Goal: Use online tool/utility: Utilize a website feature to perform a specific function

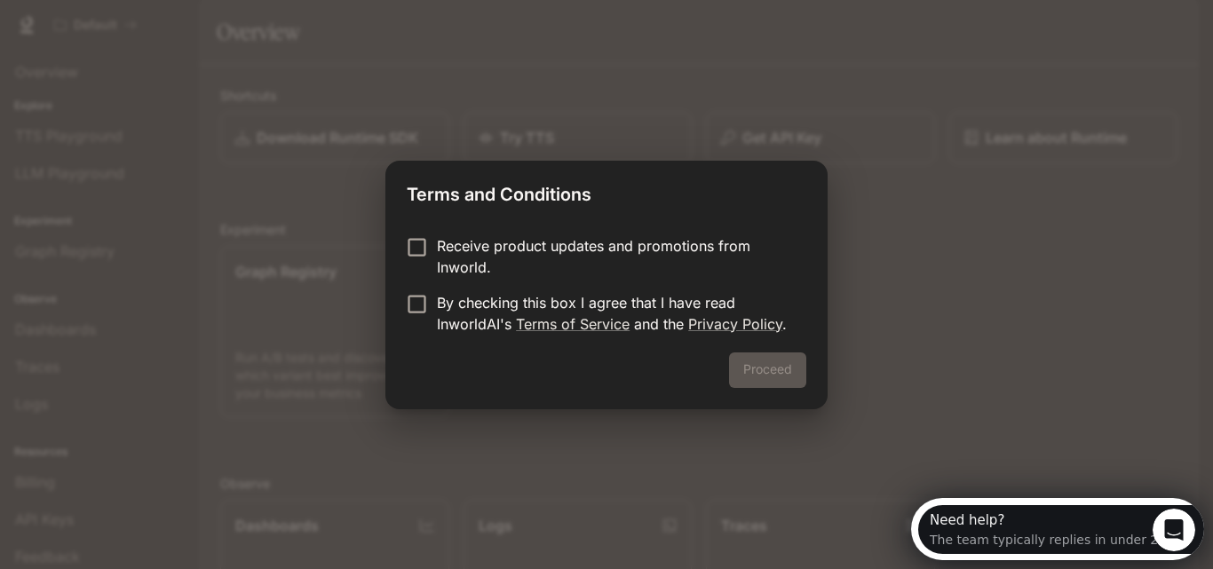
click at [406, 239] on div "Receive product updates and promotions from Inworld. By checking this box I agr…" at bounding box center [606, 286] width 442 height 131
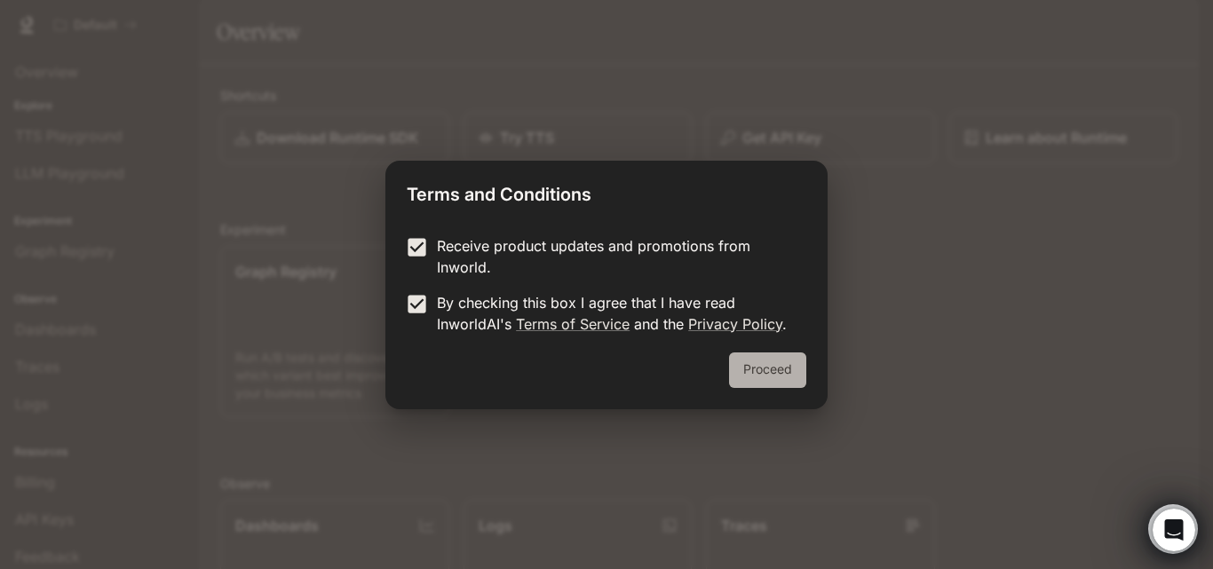
click at [748, 366] on button "Proceed" at bounding box center [767, 371] width 77 height 36
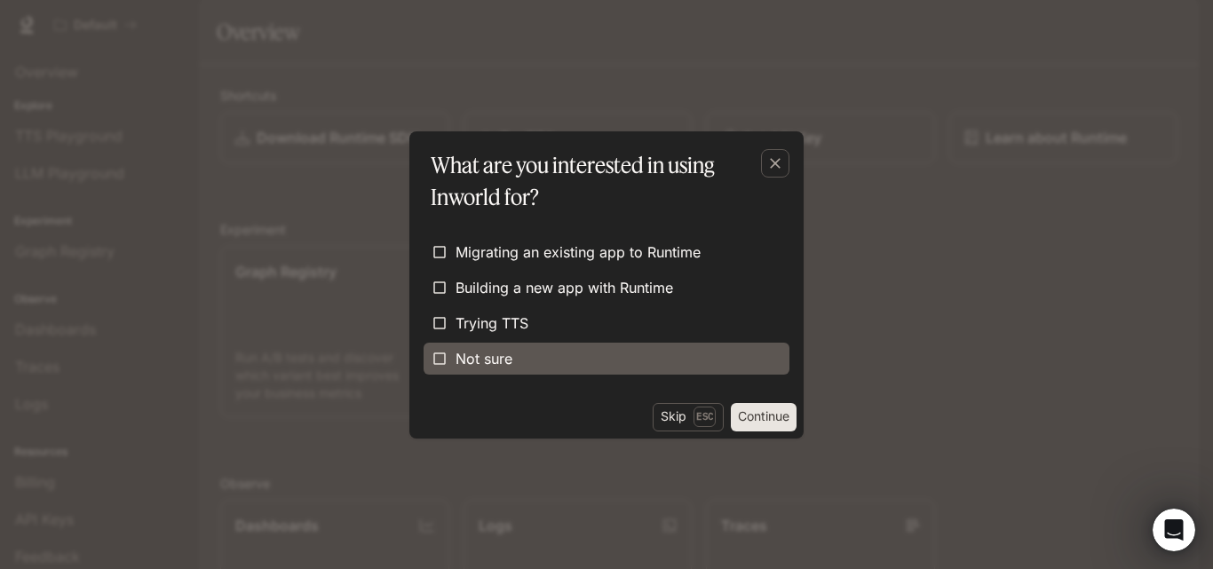
drag, startPoint x: 479, startPoint y: 371, endPoint x: 496, endPoint y: 366, distance: 17.7
click at [485, 370] on label "Not sure" at bounding box center [607, 359] width 366 height 32
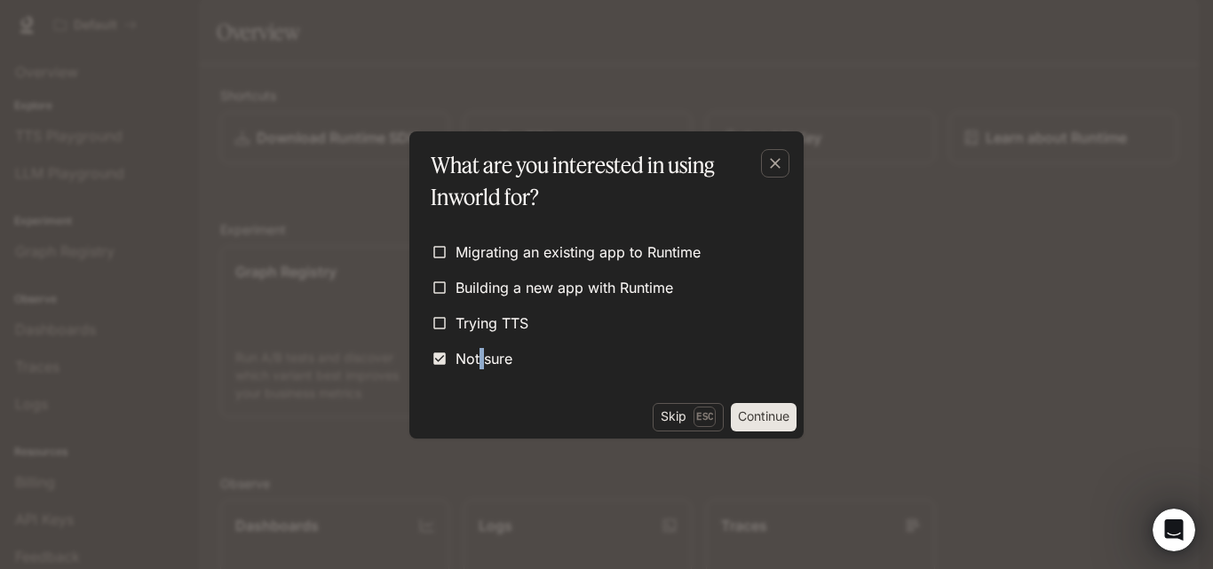
click at [775, 414] on button "Continue" at bounding box center [764, 417] width 66 height 28
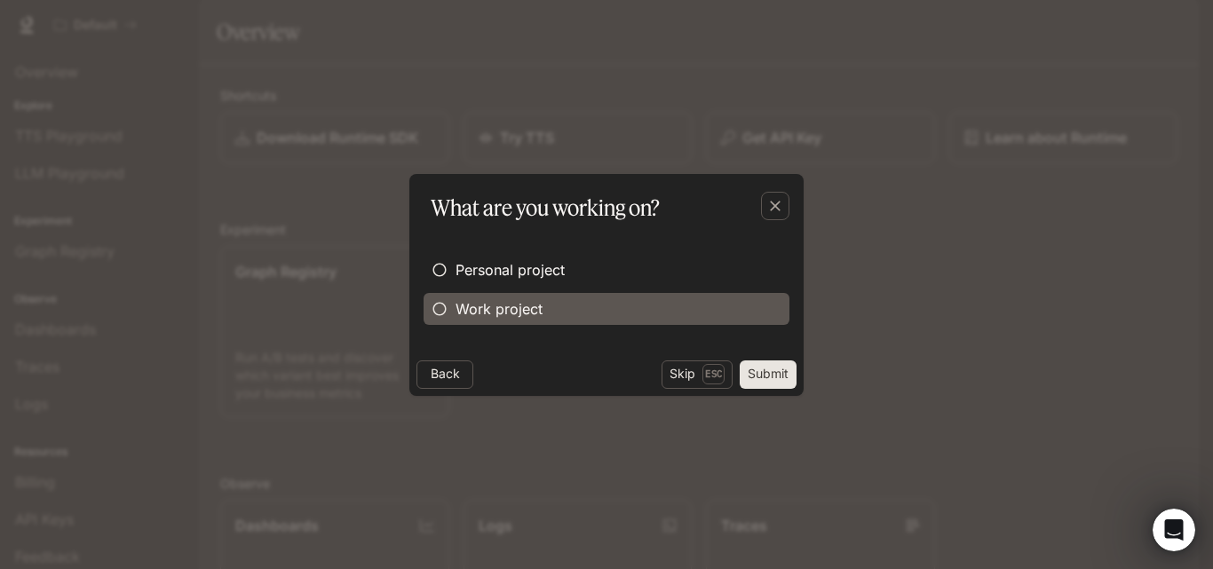
click at [555, 311] on label "Work project" at bounding box center [607, 309] width 366 height 32
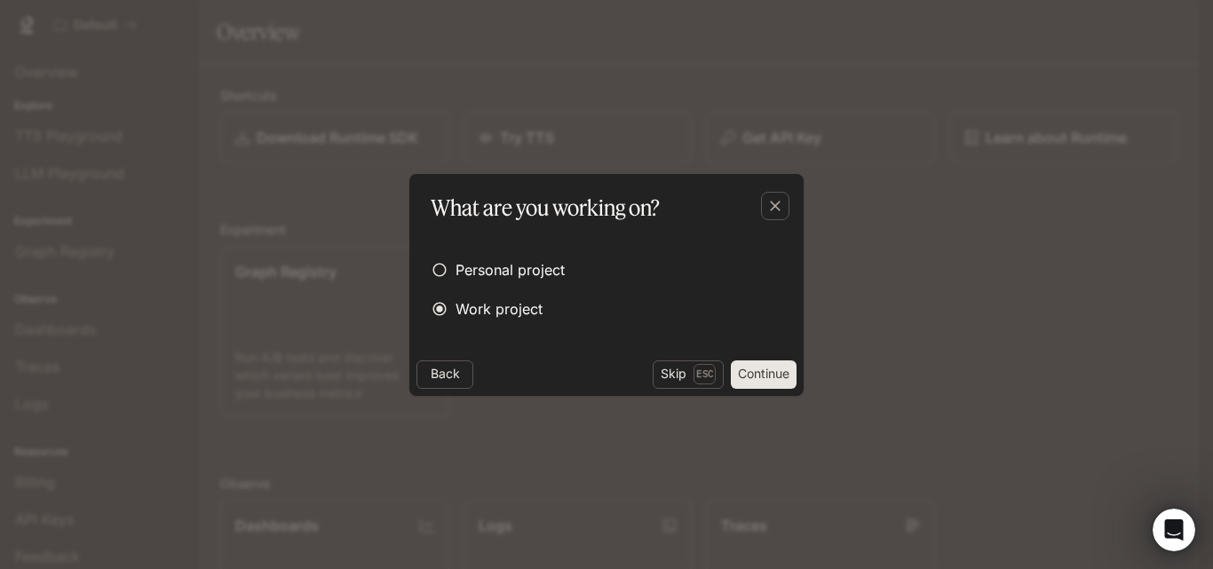
click at [743, 382] on button "Continue" at bounding box center [764, 375] width 66 height 28
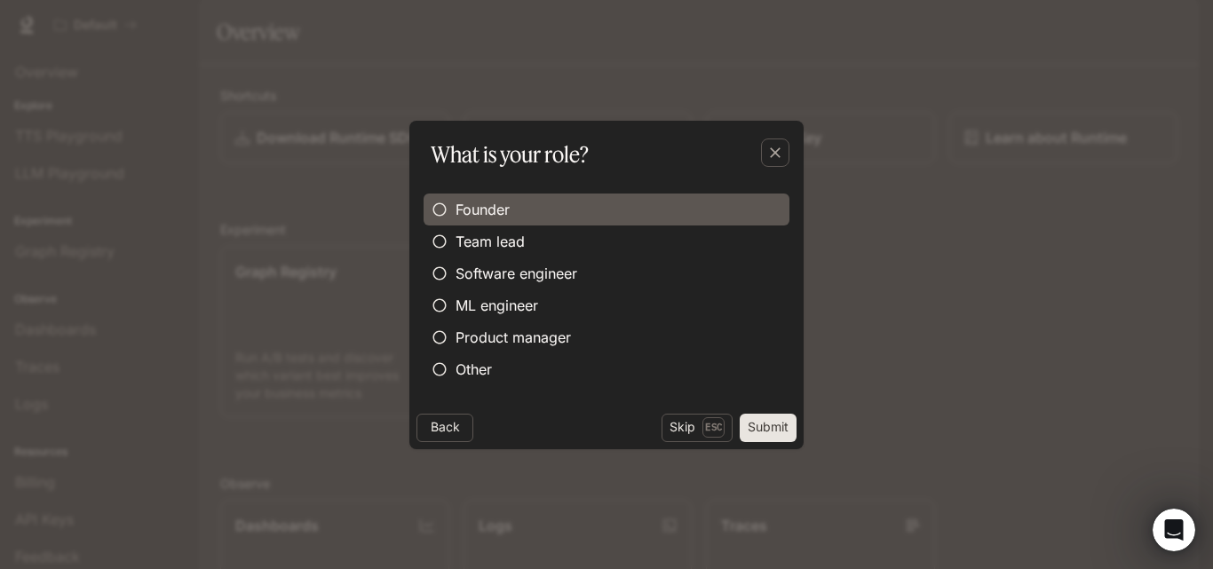
click at [599, 200] on label "Founder" at bounding box center [607, 210] width 366 height 32
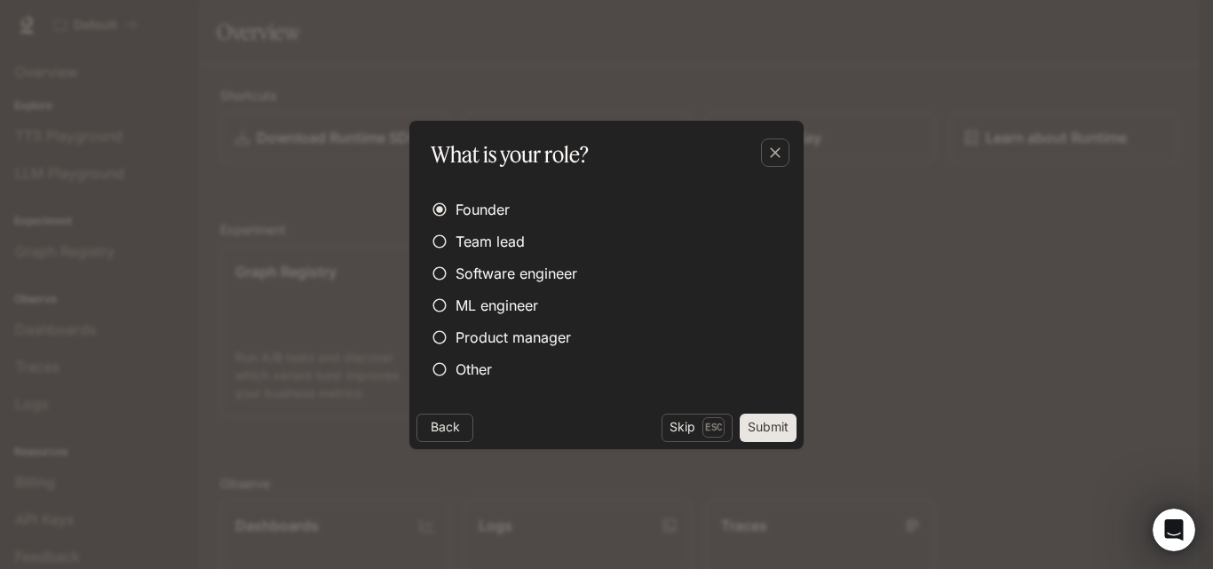
click at [752, 419] on button "Submit" at bounding box center [768, 428] width 57 height 28
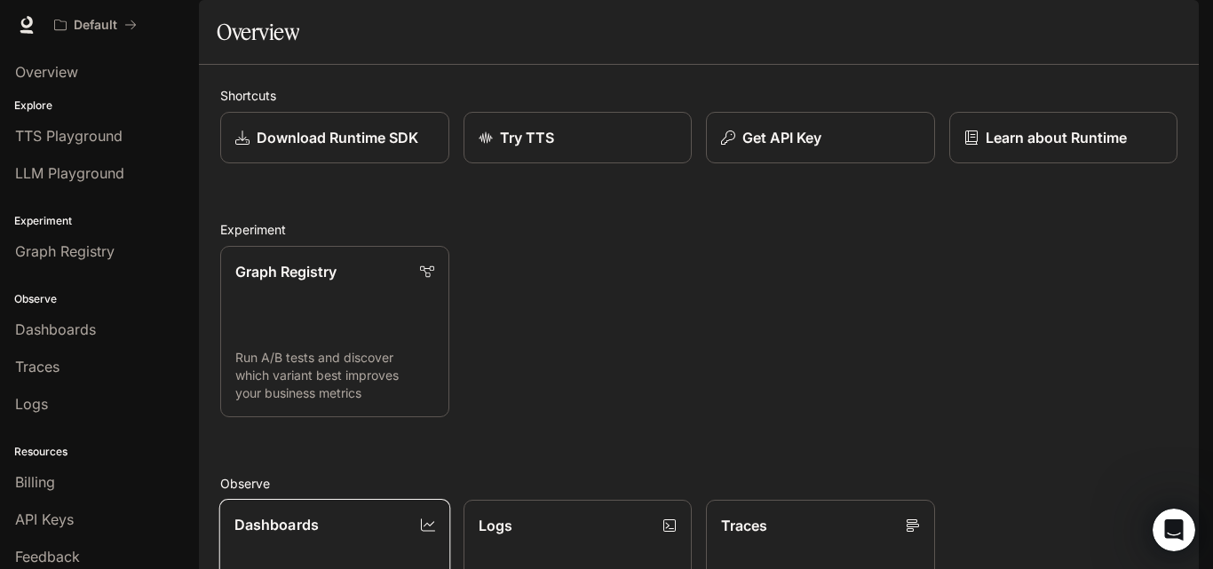
scroll to position [266, 0]
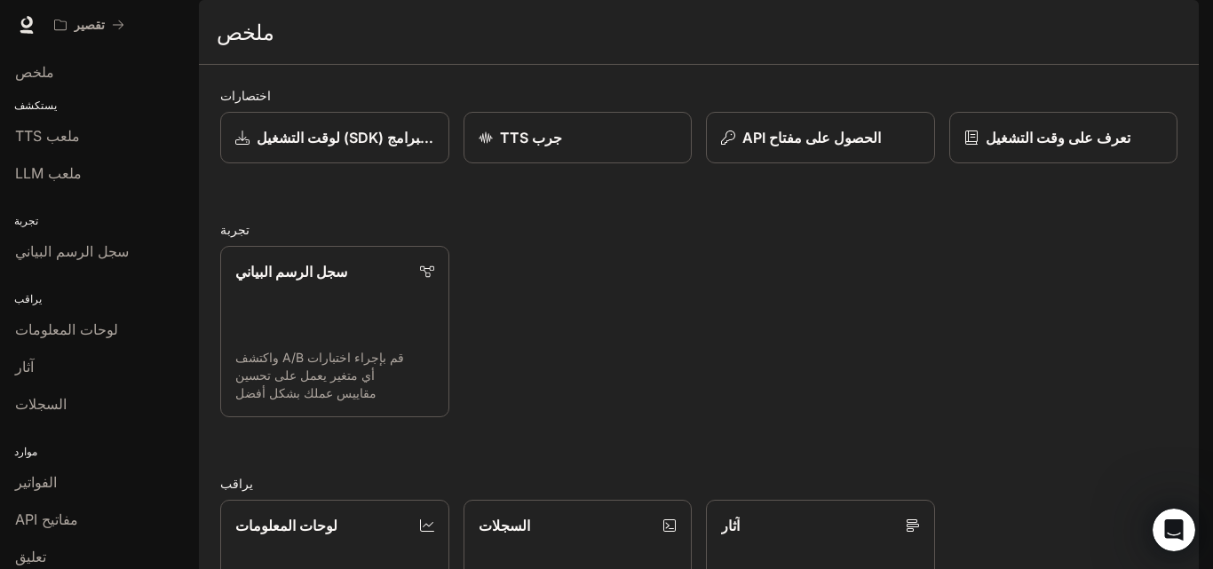
click at [576, 222] on div "اختصارات تنزيل مجموعة أدوات تطوير البرامج (SDK) لوقت التشغيل جرب TTS الحصول على…" at bounding box center [698, 505] width 957 height 839
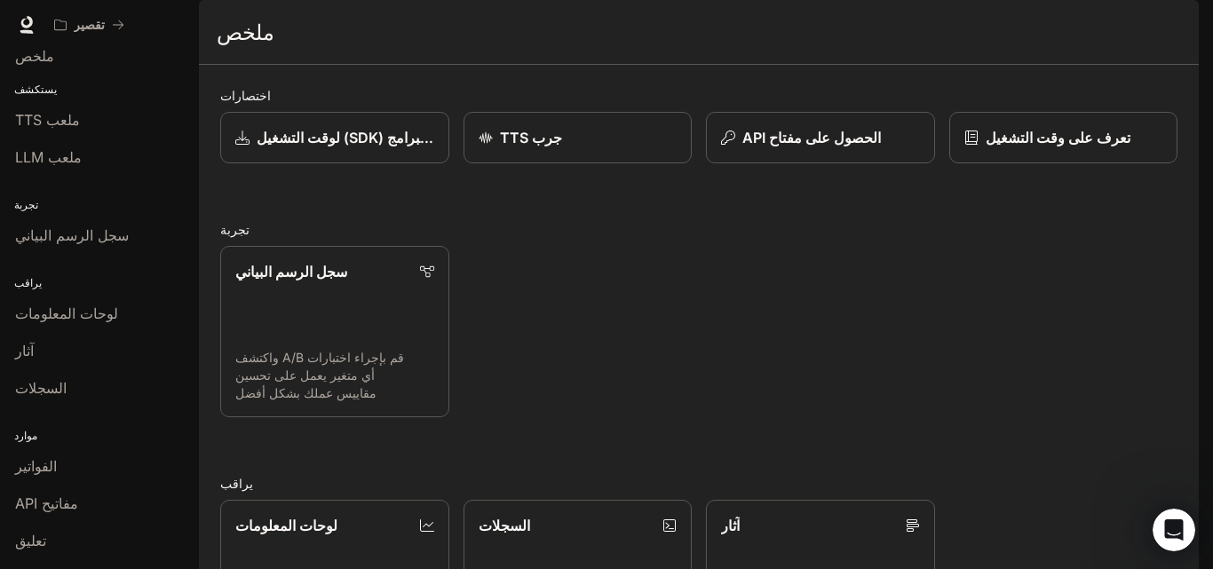
scroll to position [0, 0]
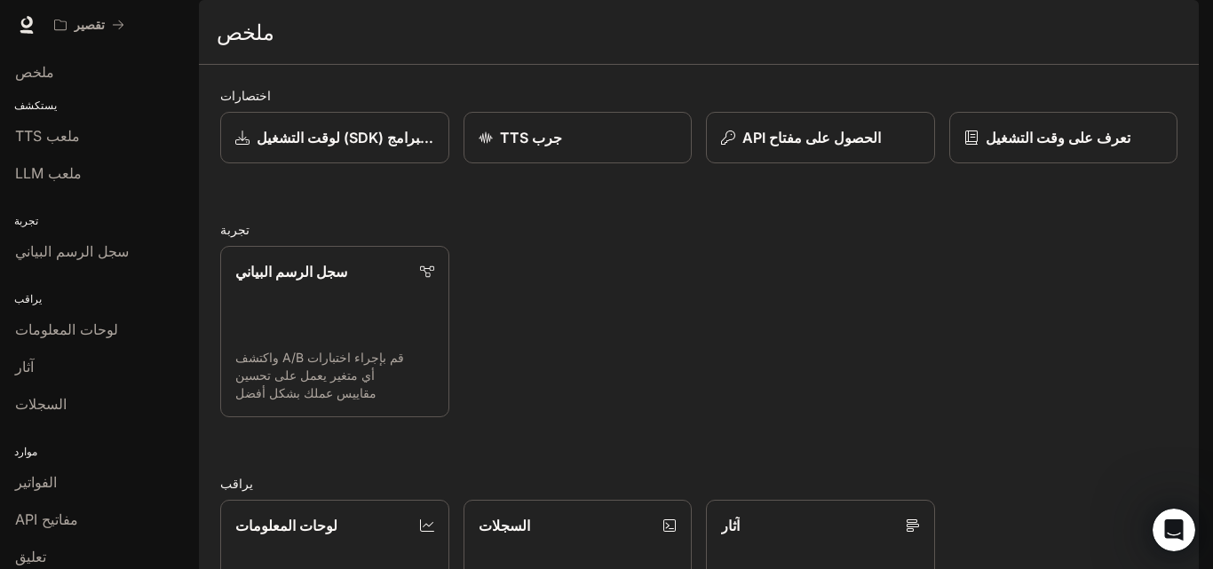
click at [49, 114] on div "يستكشف ملعب TTS ملعب LLM" at bounding box center [99, 144] width 199 height 101
click at [49, 82] on div "ملخص" at bounding box center [99, 71] width 169 height 21
click at [52, 107] on p "يستكشف" at bounding box center [99, 106] width 199 height 16
click at [13, 108] on p "يستكشف" at bounding box center [99, 106] width 199 height 16
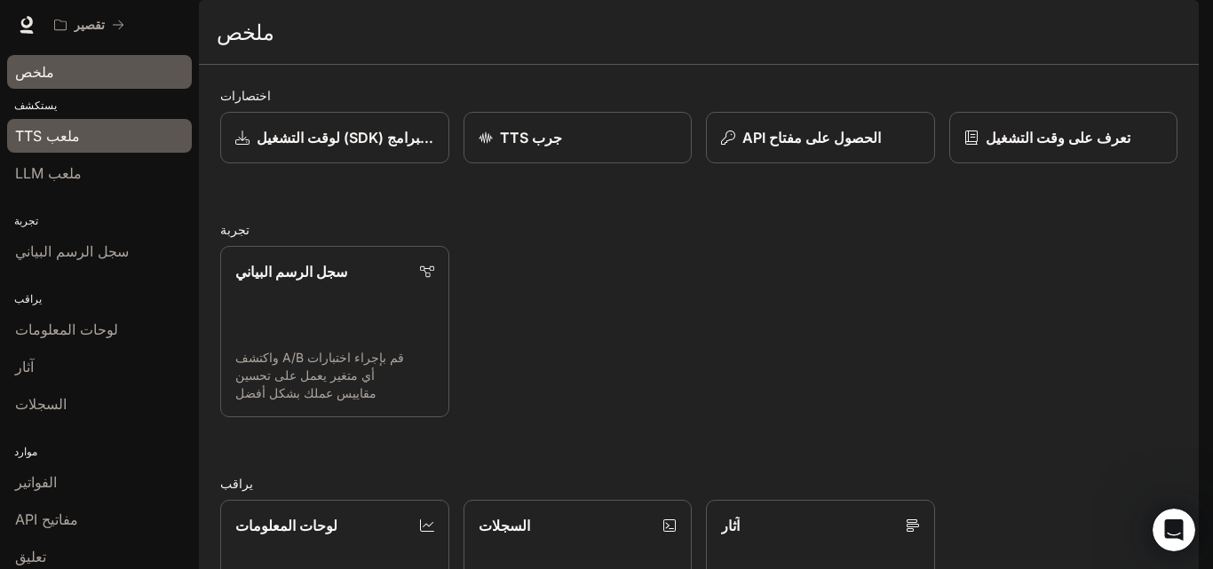
click at [34, 149] on link "ملعب TTS" at bounding box center [99, 136] width 185 height 34
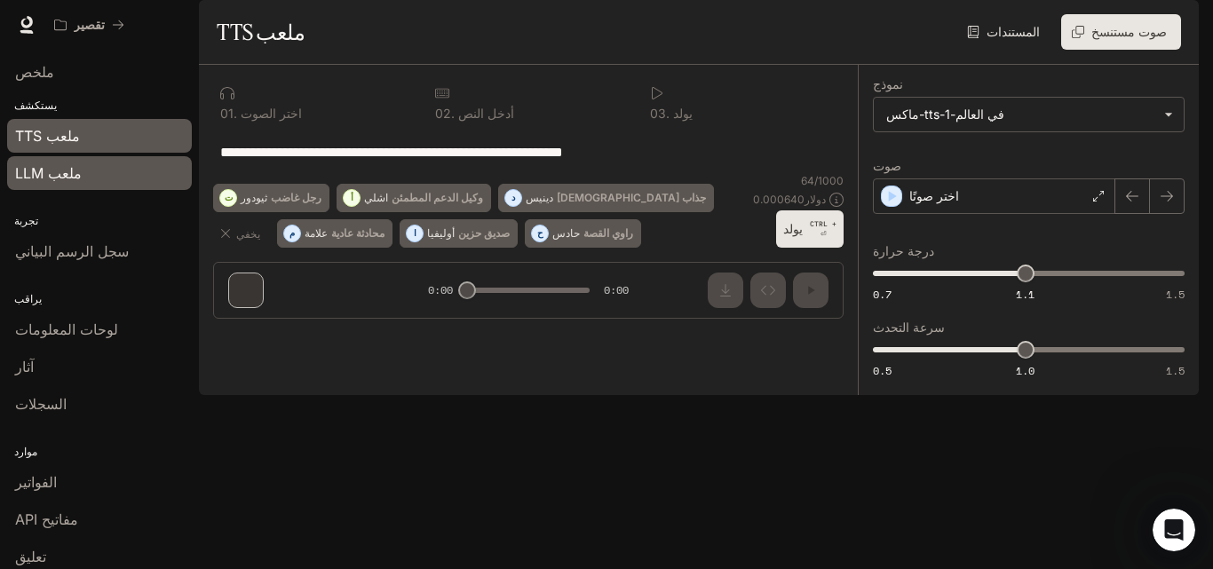
click at [40, 185] on link "ملعب LLM" at bounding box center [99, 173] width 185 height 34
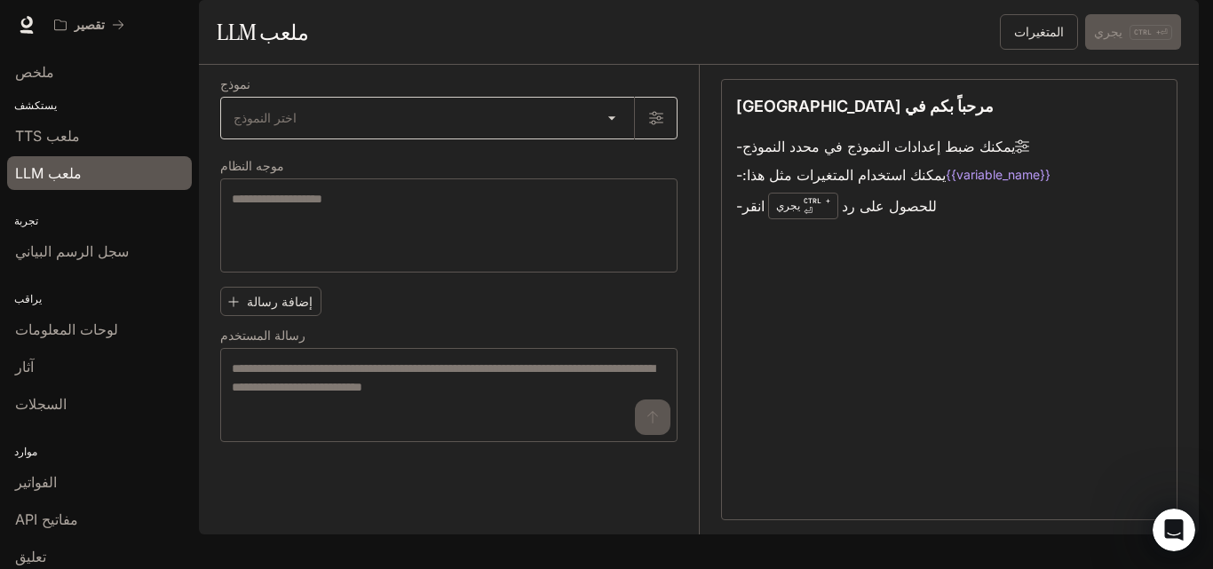
click at [250, 163] on body "انتقل إلى المحتوى الرئيسي تقصير وقت التشغيل وقت التشغيل التوثيق التوثيق منفذ مل…" at bounding box center [606, 284] width 1213 height 569
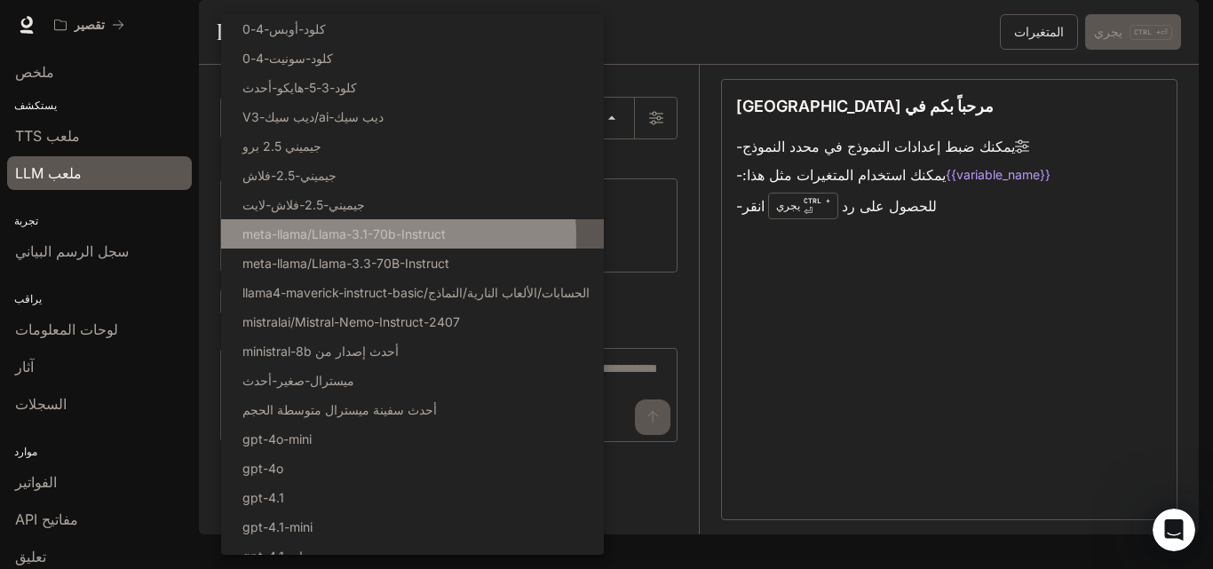
click at [353, 237] on font "meta-llama/Llama-3.1-70b-Instruct" at bounding box center [343, 233] width 203 height 15
type input "**********"
